Goal: Task Accomplishment & Management: Manage account settings

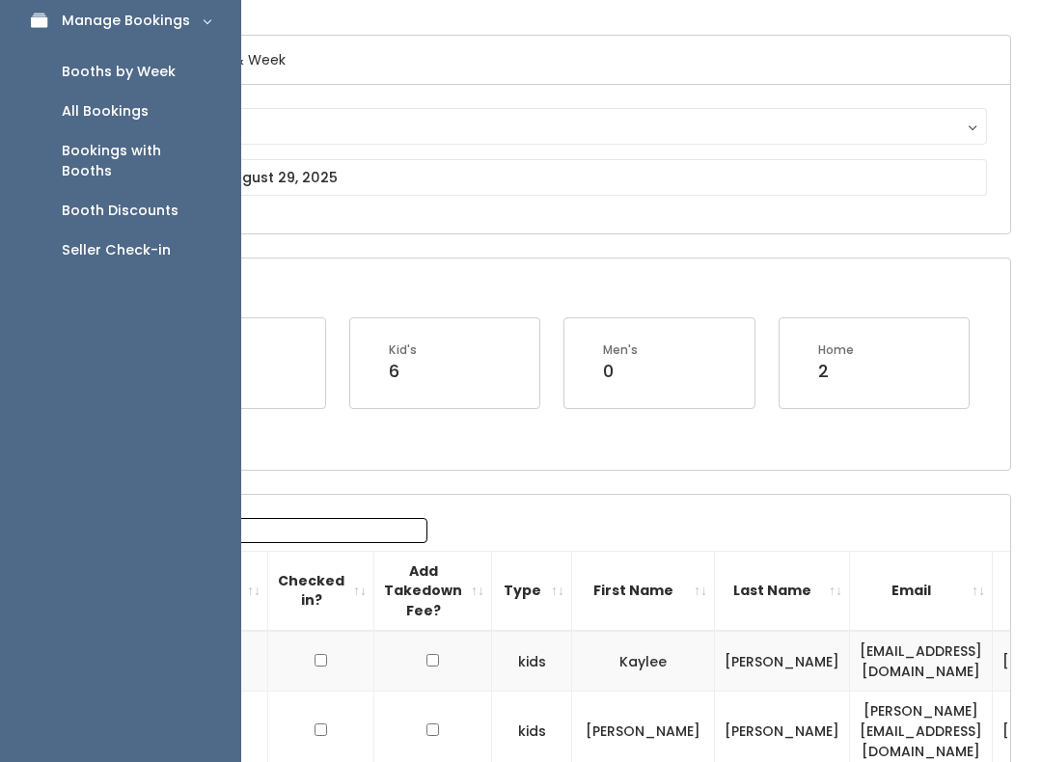
scroll to position [0, 124]
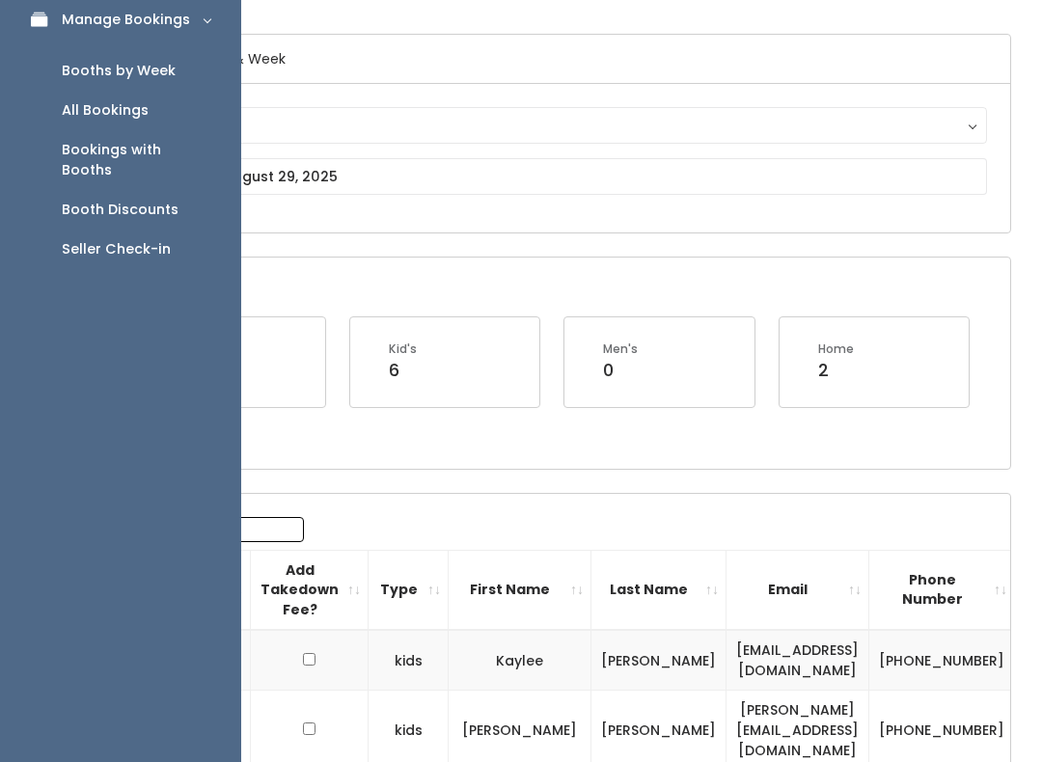
click at [168, 201] on div "Booth Discounts" at bounding box center [120, 211] width 117 height 20
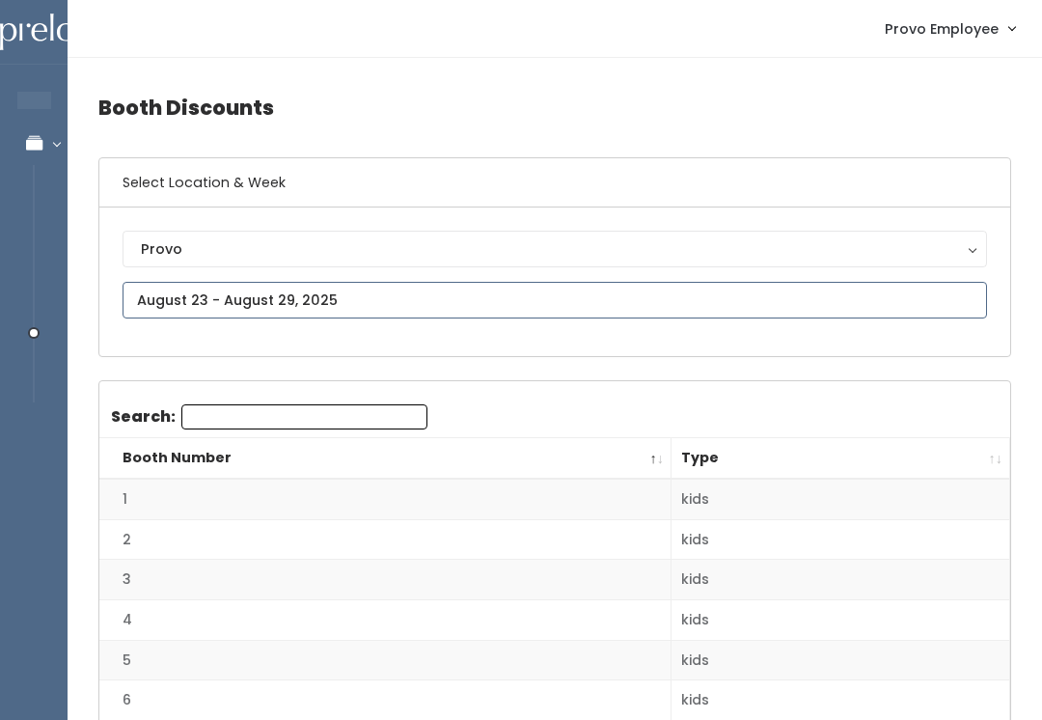
click at [306, 296] on input "text" at bounding box center [555, 300] width 865 height 37
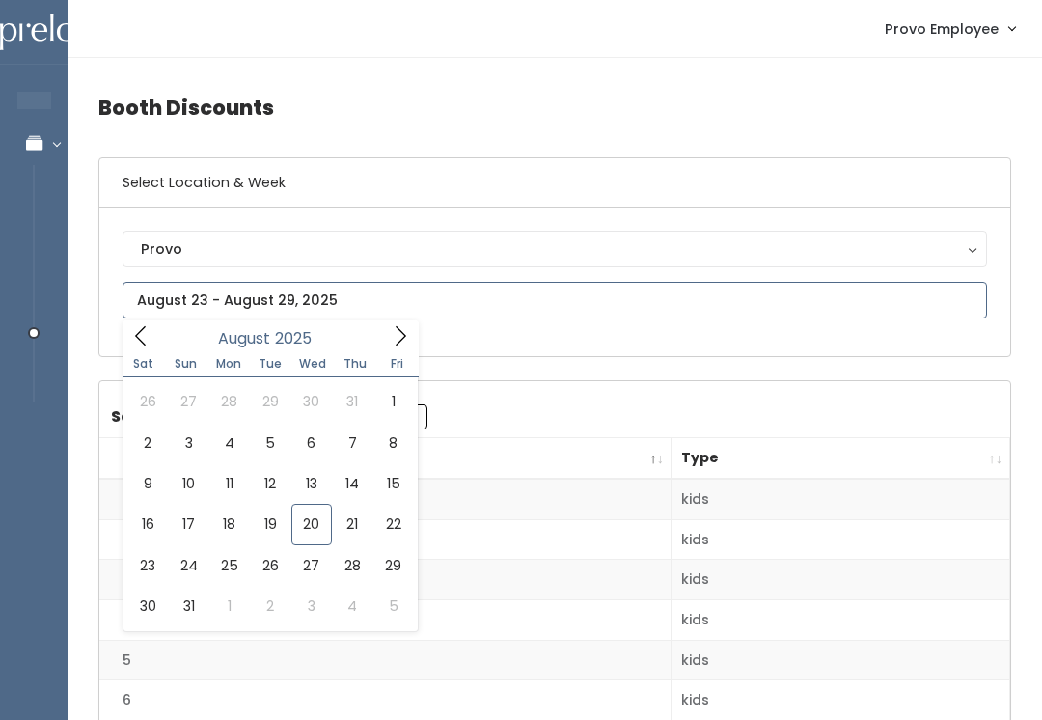
type input "[DATE] to [DATE]"
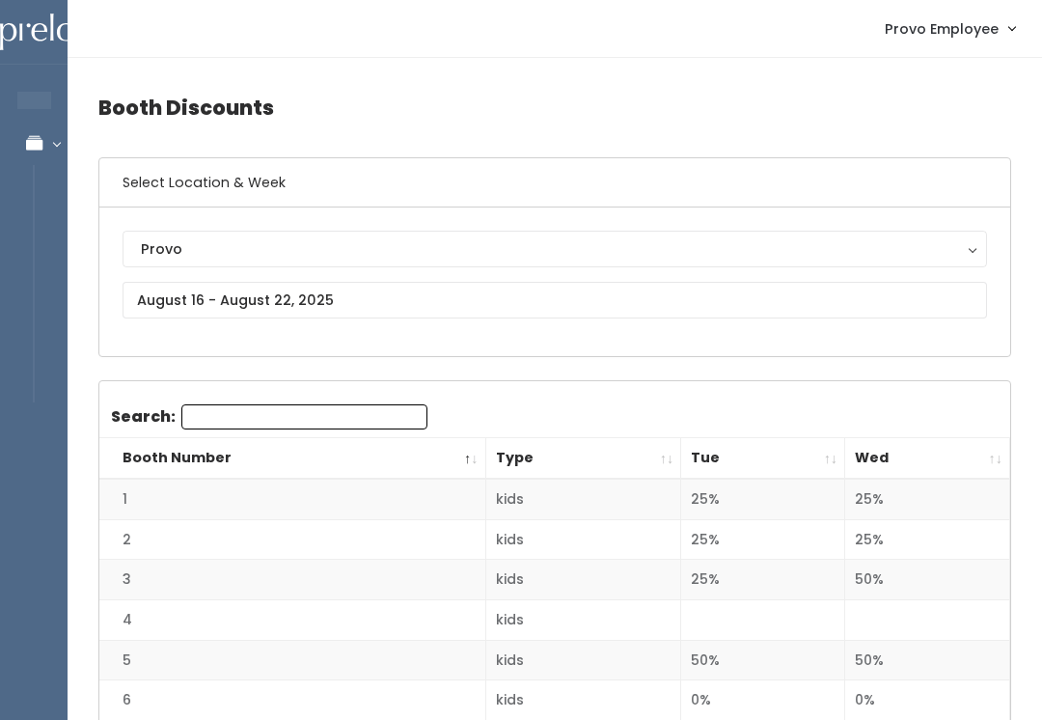
click at [972, 458] on th "Wed" at bounding box center [927, 458] width 165 height 41
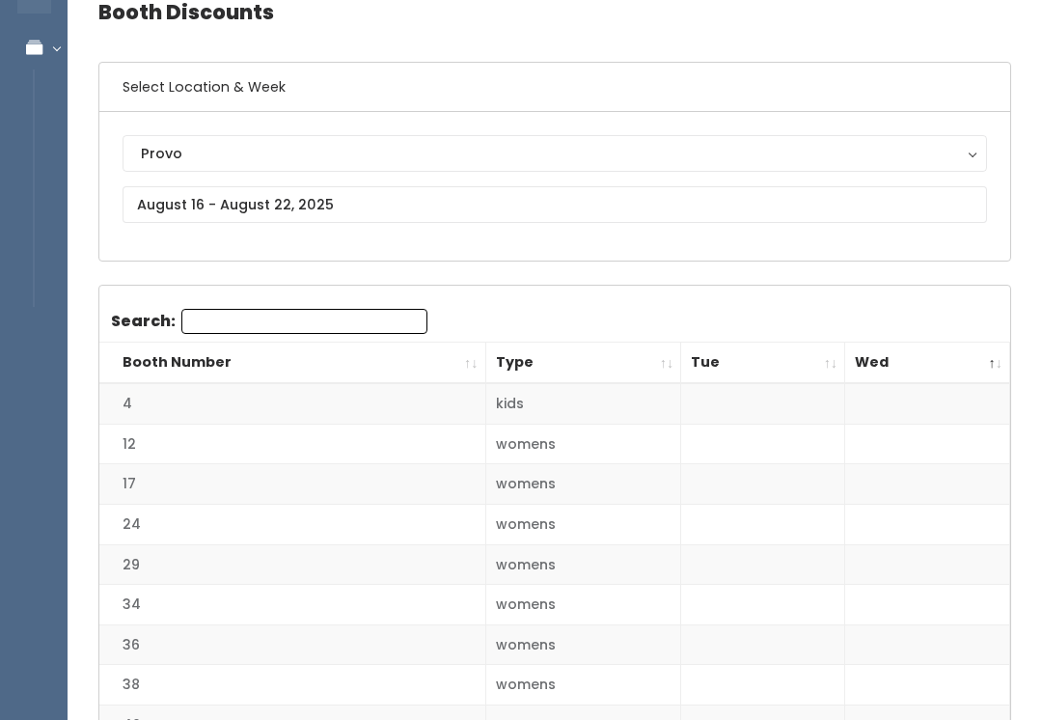
scroll to position [96, 0]
click at [318, 201] on input "text" at bounding box center [555, 203] width 865 height 37
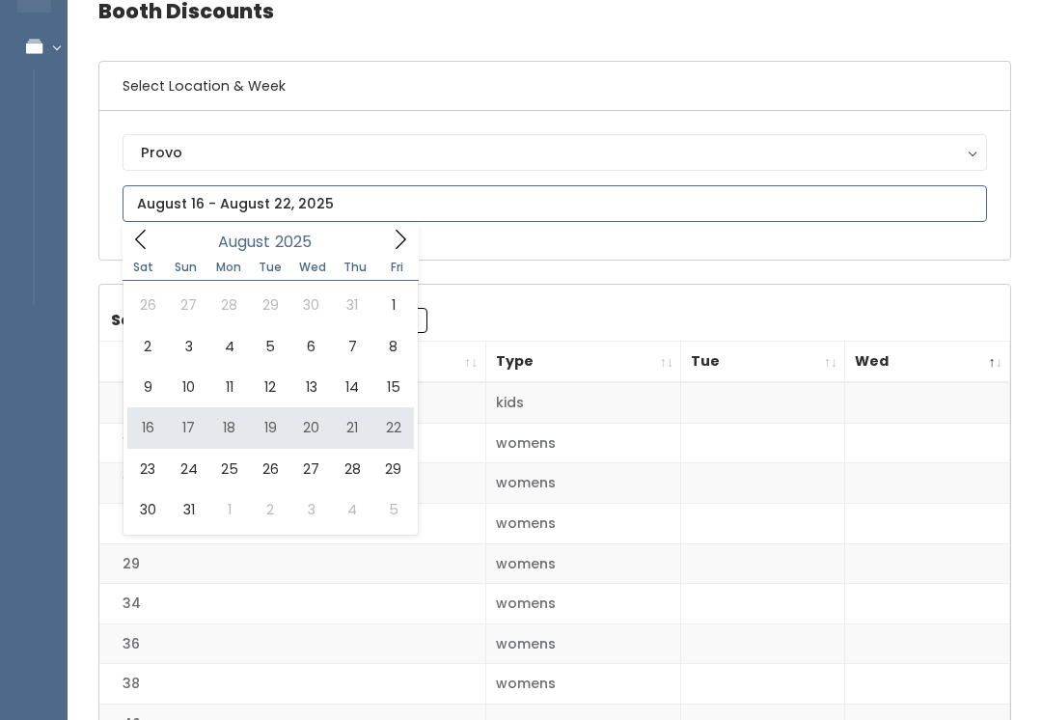
type input "August 16 to August 22"
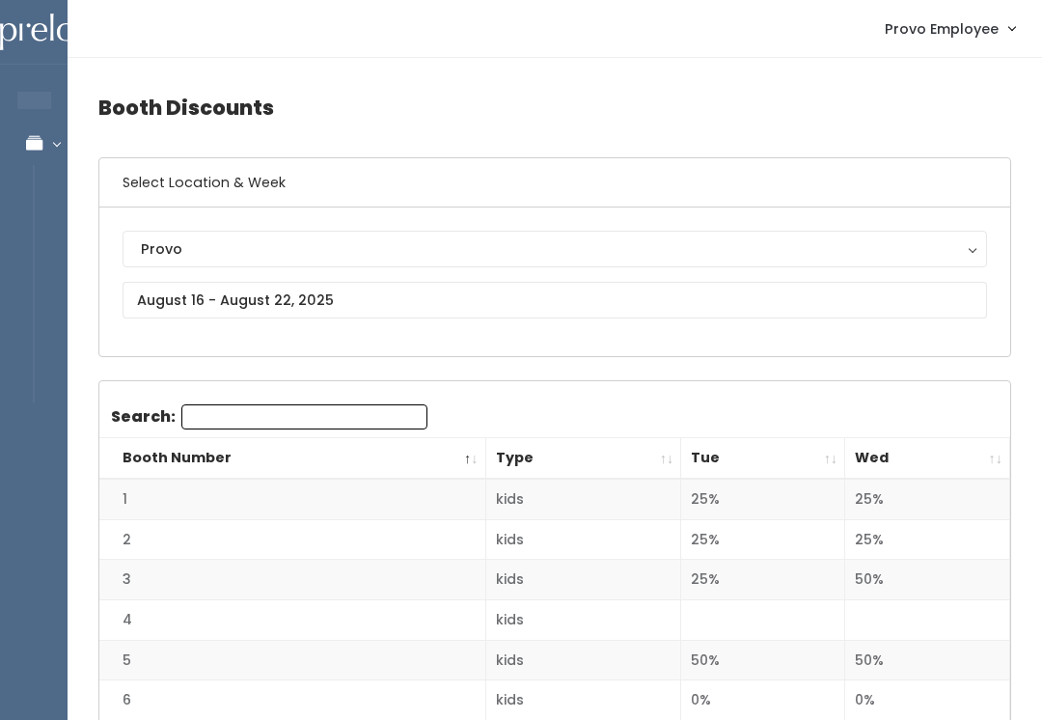
click at [992, 469] on th "Wed" at bounding box center [927, 458] width 165 height 41
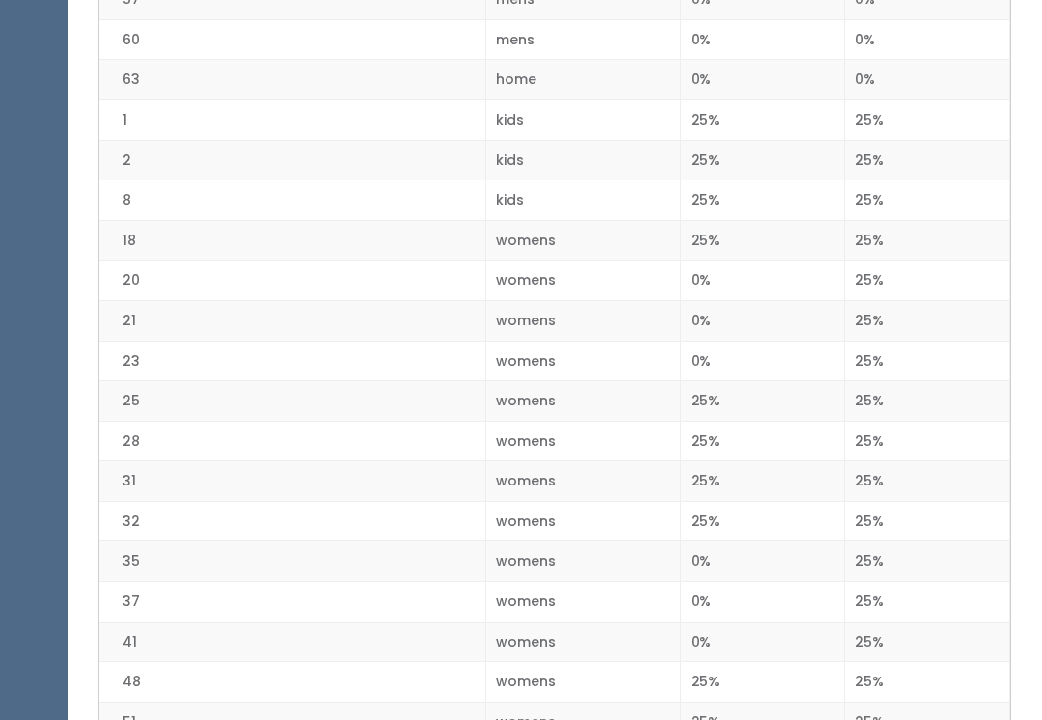
scroll to position [1402, 0]
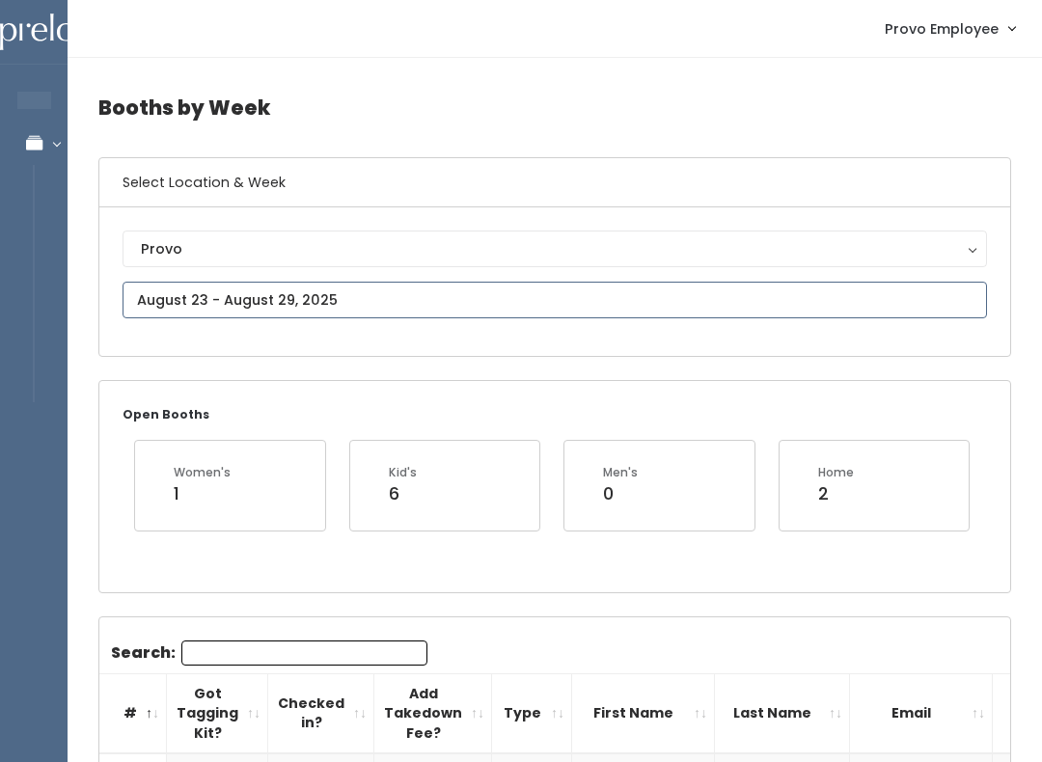
click at [288, 301] on input "text" at bounding box center [555, 300] width 865 height 37
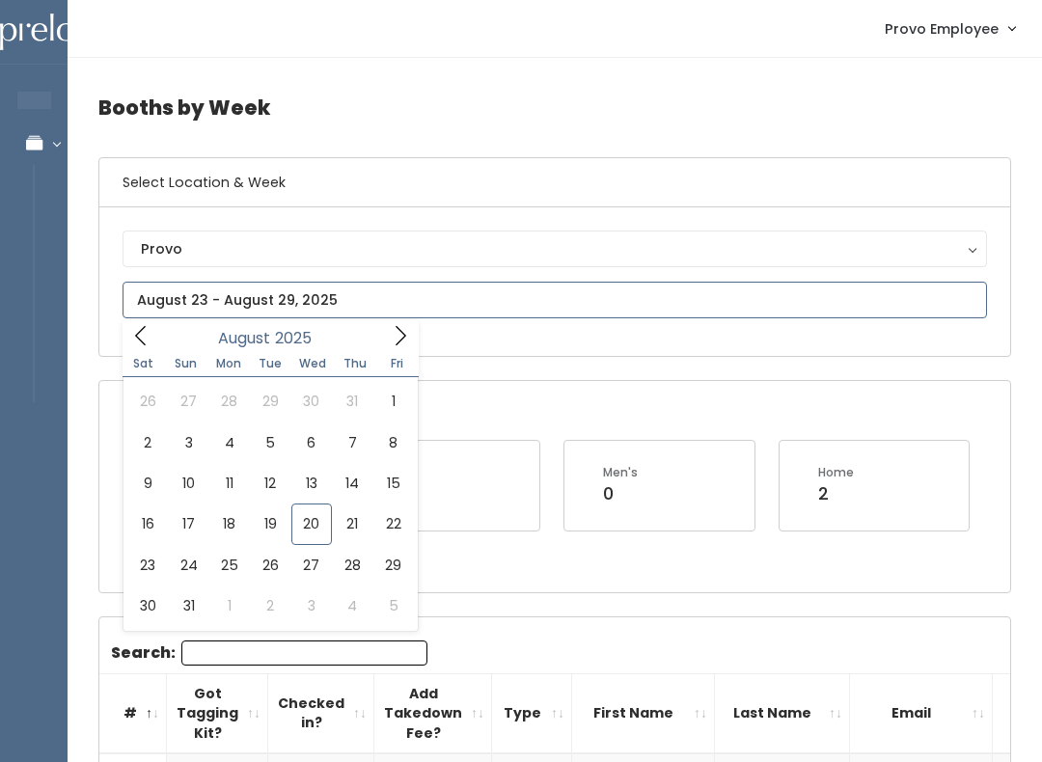
click at [397, 330] on icon at bounding box center [400, 335] width 21 height 21
type input "[DATE] to [DATE]"
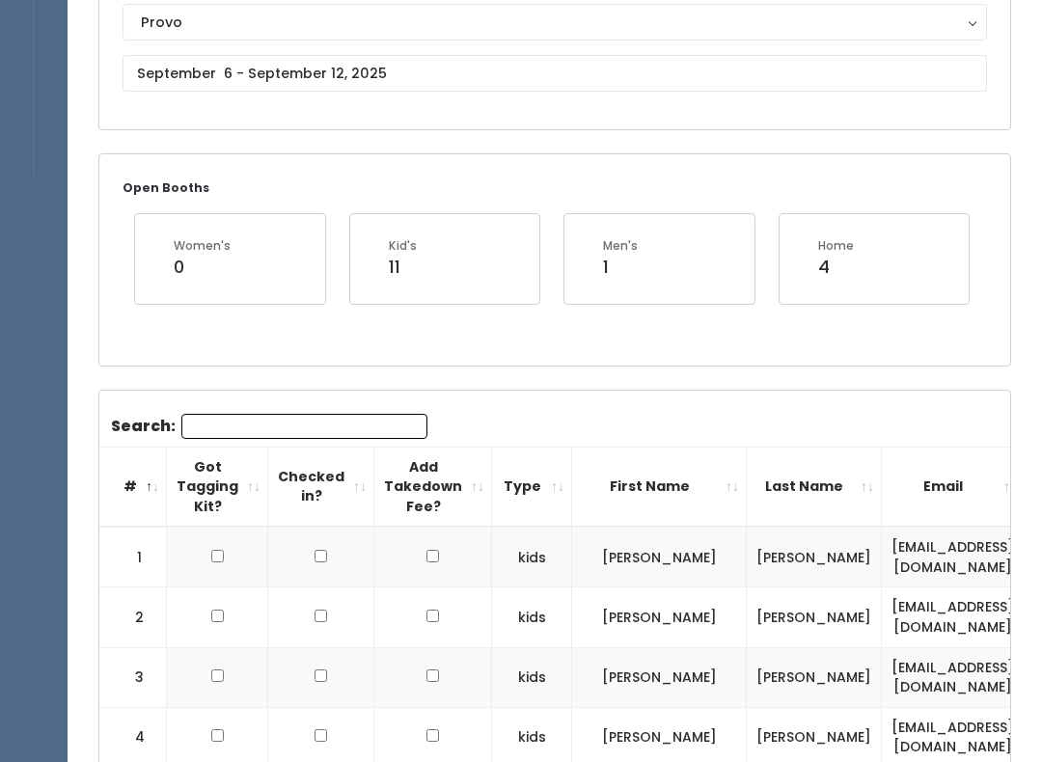
click at [283, 422] on input "Search:" at bounding box center [304, 426] width 246 height 25
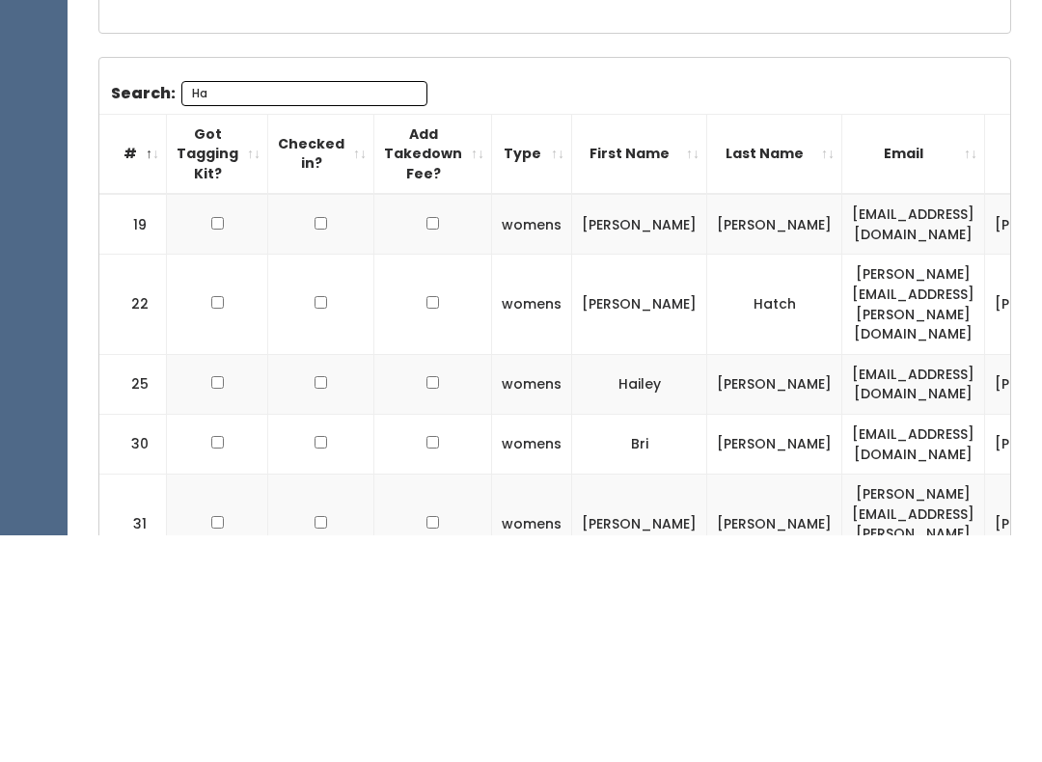
scroll to position [391, 0]
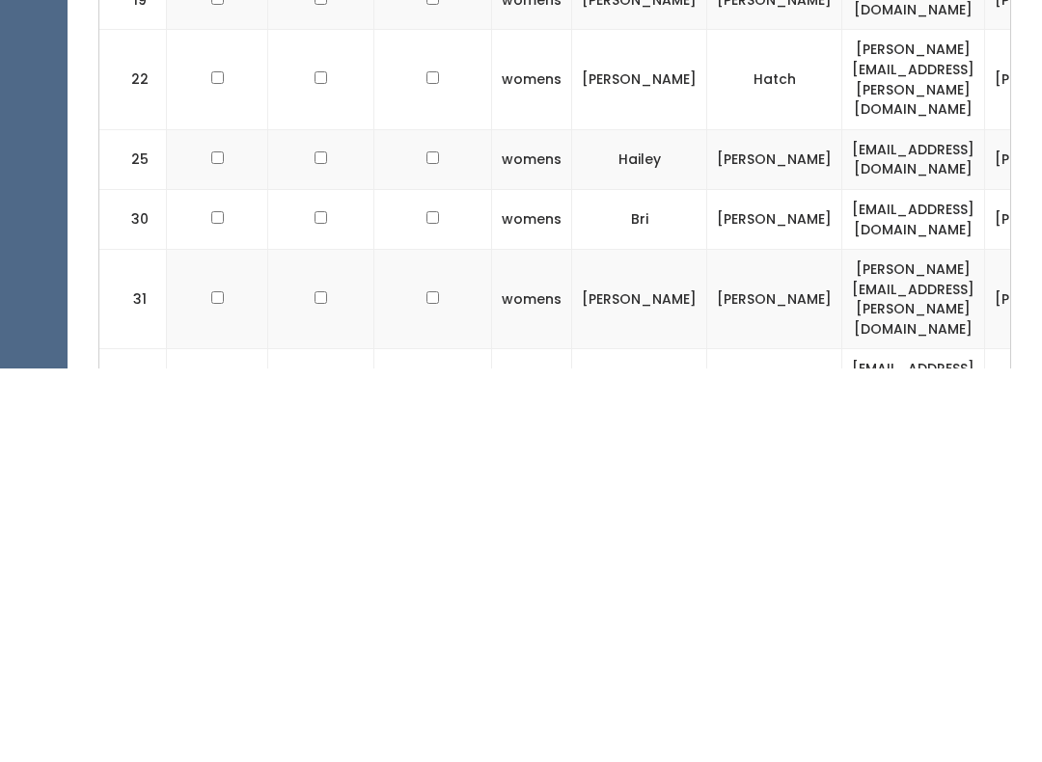
type input "Ha"
click at [214, 386] on input "checkbox" at bounding box center [217, 392] width 13 height 13
checkbox input "true"
